Goal: Information Seeking & Learning: Learn about a topic

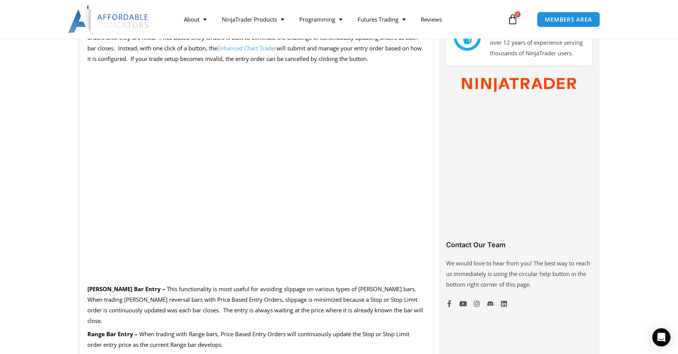
scroll to position [371, 0]
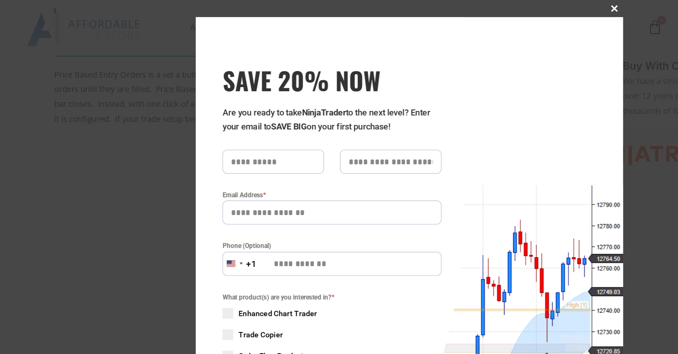
click at [485, 4] on span at bounding box center [484, 6] width 12 height 5
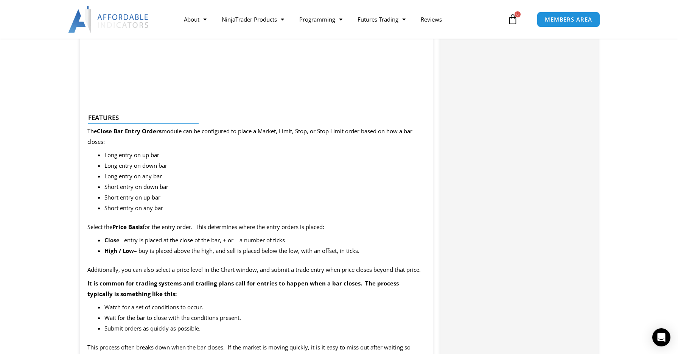
scroll to position [613, 0]
